Goal: Task Accomplishment & Management: Manage account settings

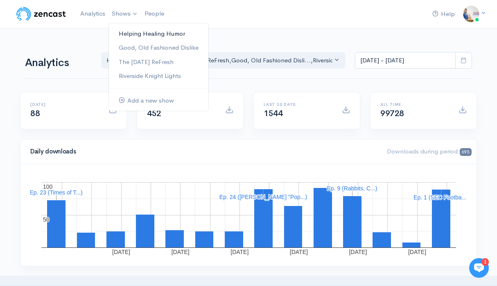
click at [126, 32] on link "Helping Healing Humor" at bounding box center [159, 34] width 100 height 14
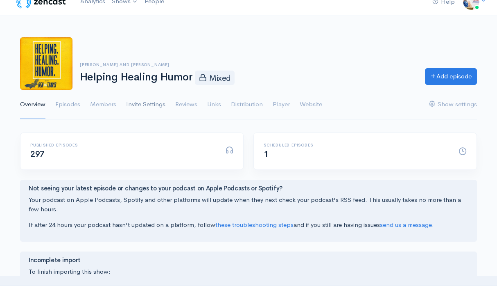
scroll to position [19, 0]
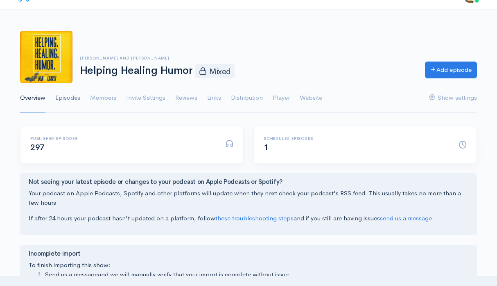
click at [75, 100] on link "Episodes" at bounding box center [67, 97] width 25 height 29
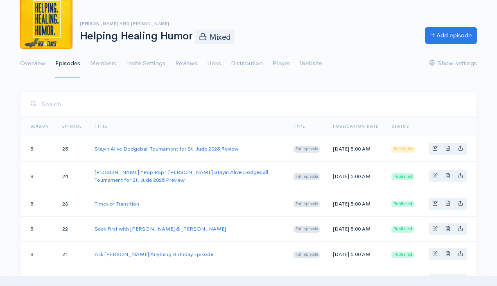
scroll to position [54, 0]
click at [437, 153] on link "Basic example" at bounding box center [435, 148] width 13 height 12
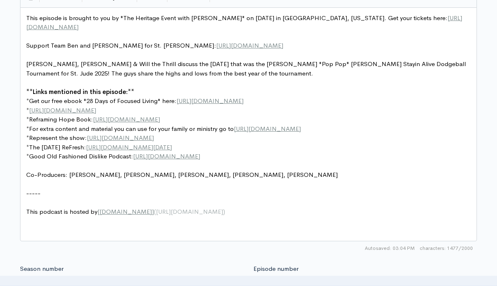
scroll to position [3, 0]
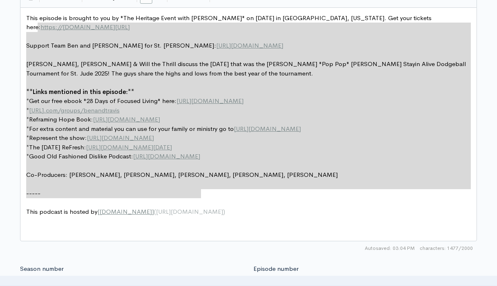
type textarea "This episode is brought to you by "The Heritage Event with [PERSON_NAME]" on [D…"
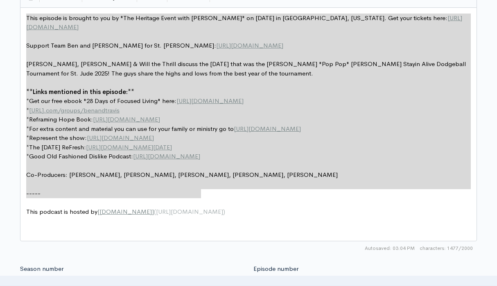
drag, startPoint x: 204, startPoint y: 195, endPoint x: 18, endPoint y: 14, distance: 259.0
